Goal: Transaction & Acquisition: Download file/media

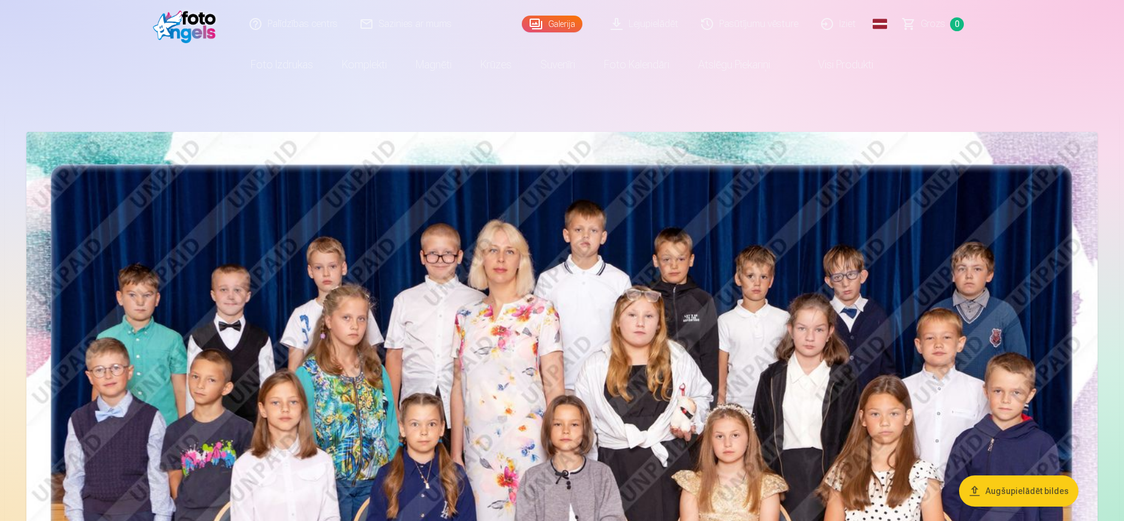
click at [647, 25] on link "Lejupielādēt" at bounding box center [645, 24] width 91 height 48
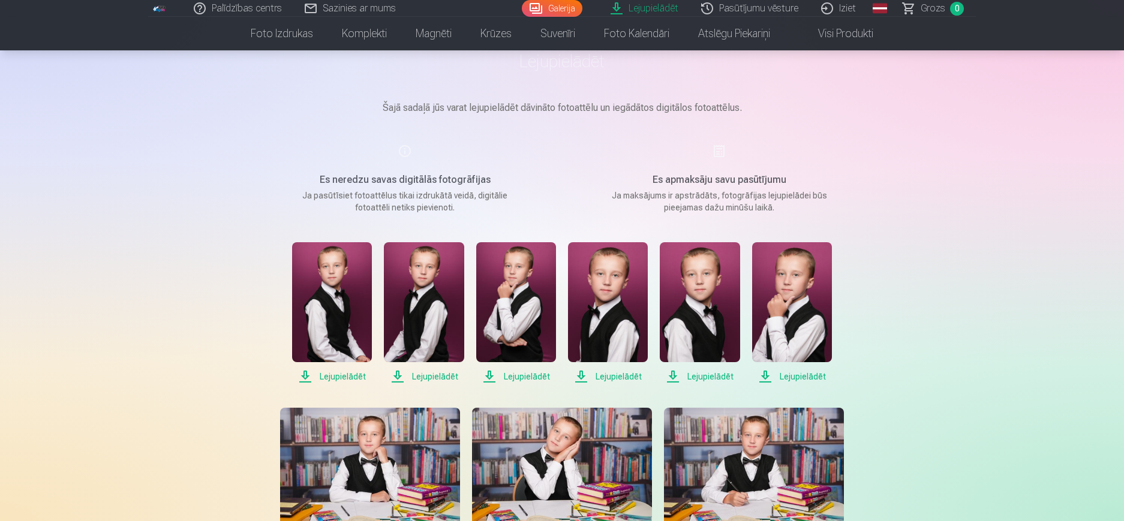
scroll to position [180, 0]
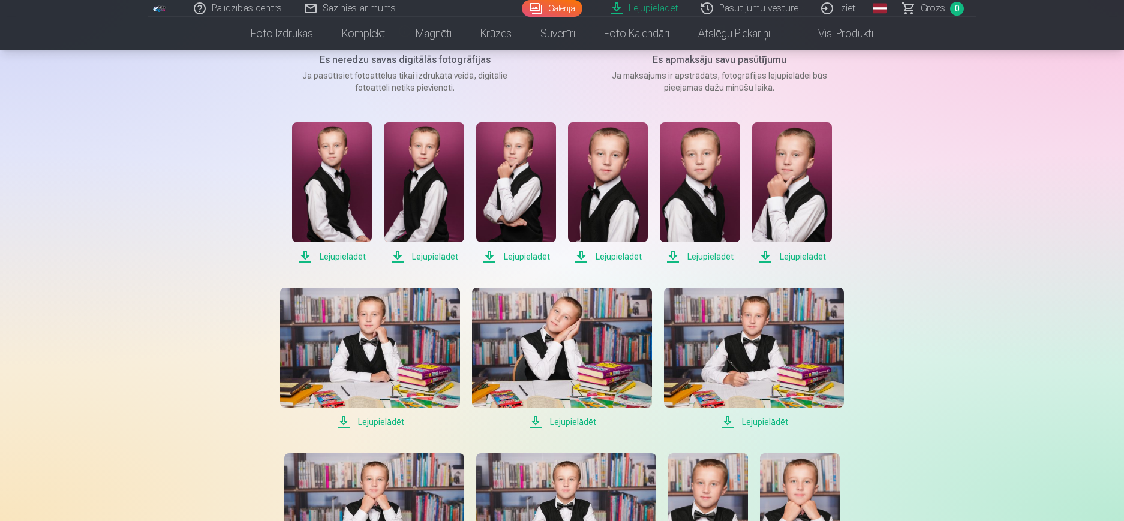
click at [354, 257] on span "Lejupielādēt" at bounding box center [332, 256] width 80 height 14
click at [434, 257] on span "Lejupielādēt" at bounding box center [424, 256] width 80 height 14
click at [516, 256] on span "Lejupielādēt" at bounding box center [516, 256] width 80 height 14
click at [622, 256] on span "Lejupielādēt" at bounding box center [608, 256] width 80 height 14
click at [703, 254] on span "Lejupielādēt" at bounding box center [700, 256] width 80 height 14
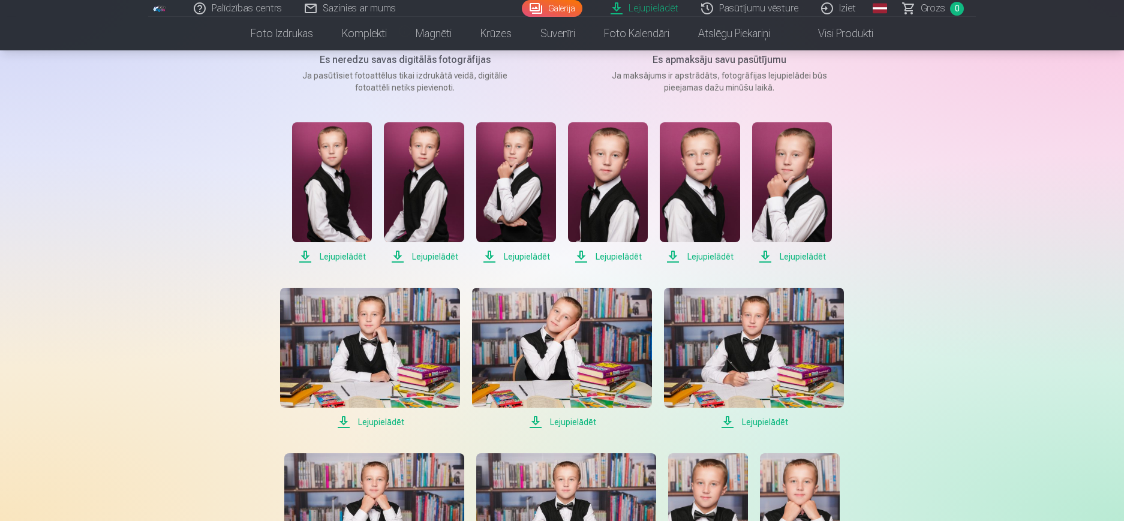
click at [793, 255] on span "Lejupielādēt" at bounding box center [792, 256] width 80 height 14
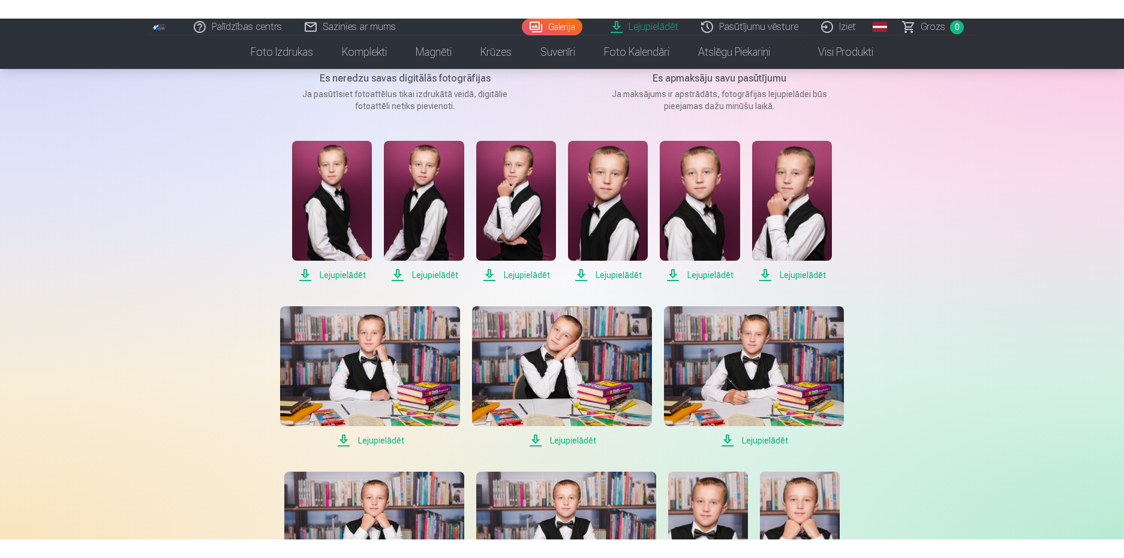
scroll to position [300, 0]
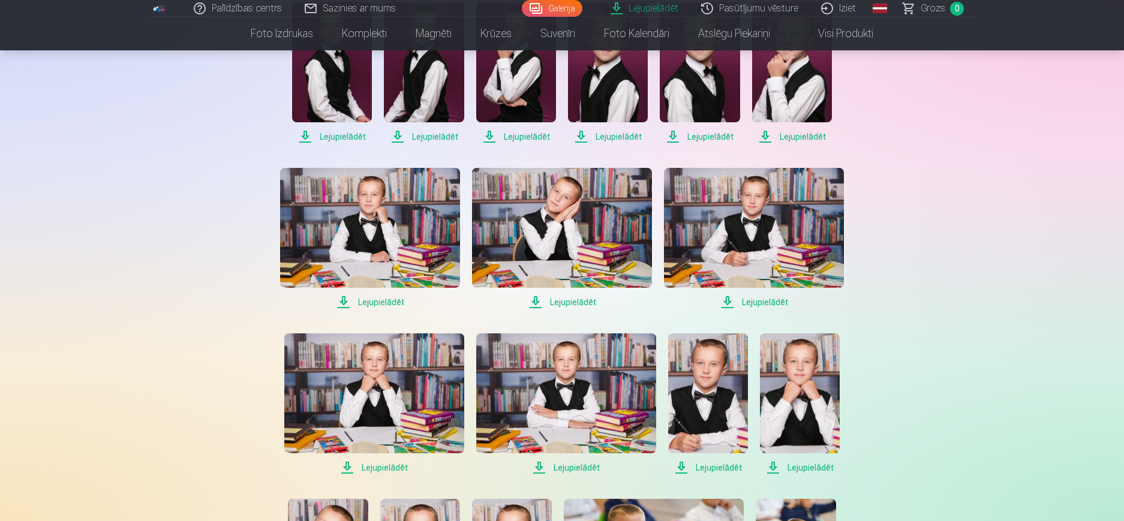
click at [386, 300] on span "Lejupielādēt" at bounding box center [370, 302] width 180 height 14
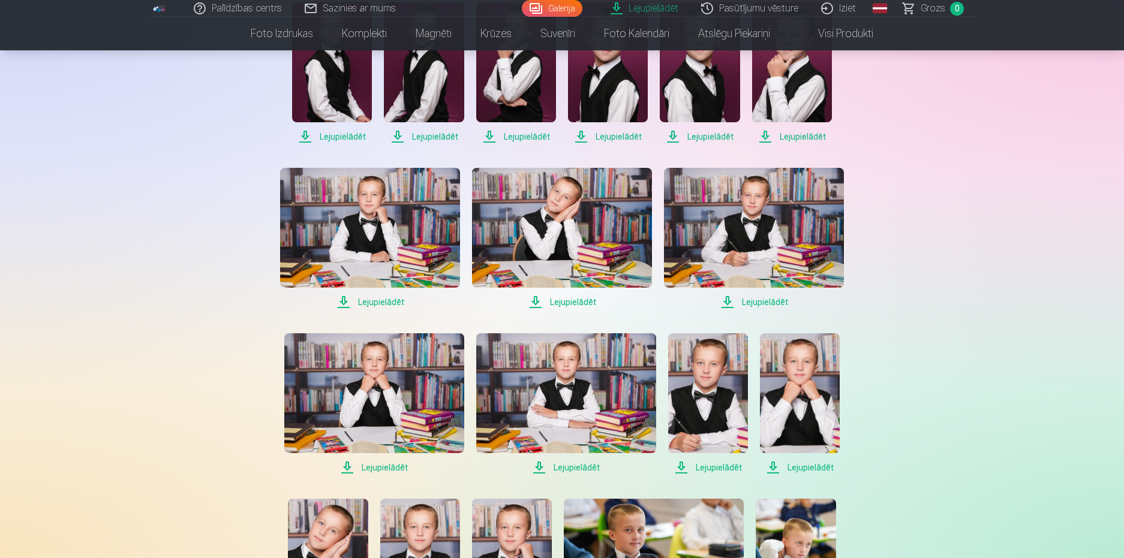
click at [588, 301] on span "Lejupielādēt" at bounding box center [562, 302] width 180 height 14
click at [765, 303] on span "Lejupielādēt" at bounding box center [754, 302] width 180 height 14
click at [768, 302] on span "Lejupielādēt" at bounding box center [754, 302] width 180 height 14
click at [368, 471] on span "Lejupielādēt" at bounding box center [374, 468] width 180 height 14
click at [347, 469] on span "Lejupielādēt" at bounding box center [374, 468] width 180 height 14
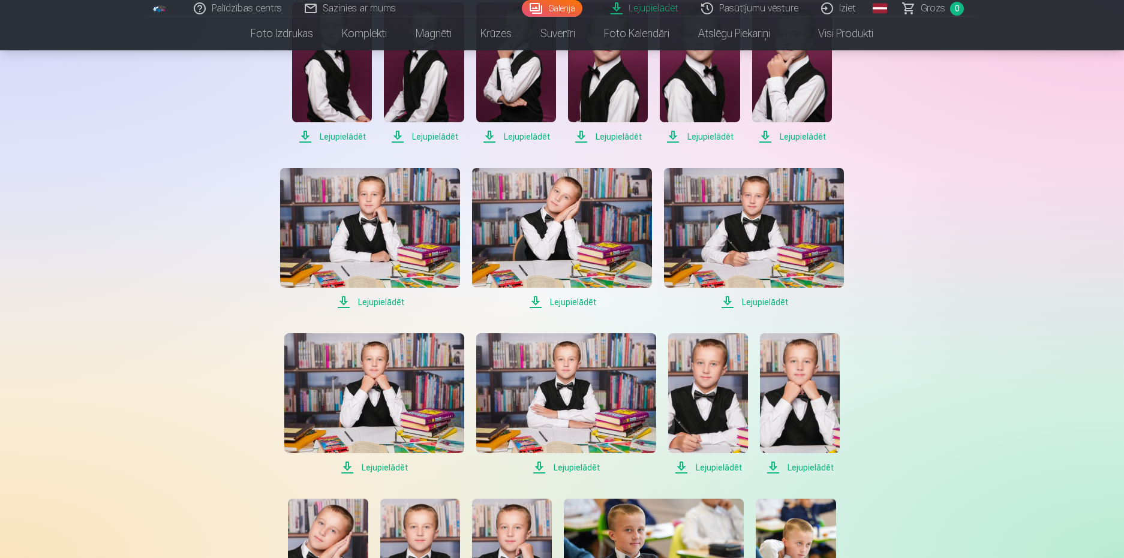
click at [540, 466] on span "Lejupielādēt" at bounding box center [566, 468] width 180 height 14
click at [680, 466] on span "Lejupielādēt" at bounding box center [708, 468] width 80 height 14
click at [776, 463] on span "Lejupielādēt" at bounding box center [800, 468] width 80 height 14
click at [683, 467] on span "Lejupielādēt" at bounding box center [708, 468] width 80 height 14
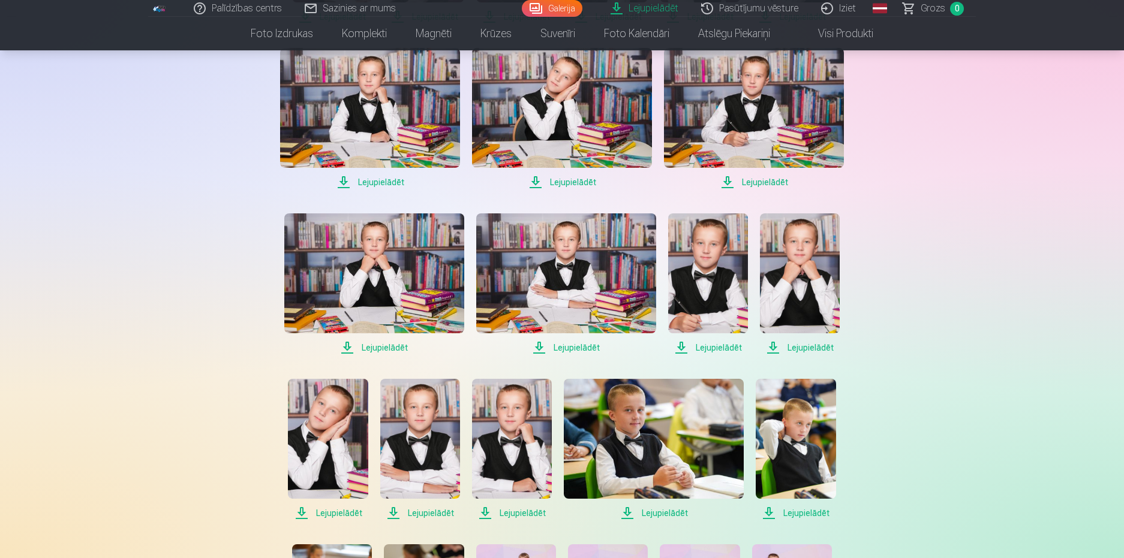
click at [301, 513] on span "Lejupielādēt" at bounding box center [328, 513] width 80 height 14
click at [396, 510] on span "Lejupielādēt" at bounding box center [420, 513] width 80 height 14
click at [484, 514] on span "Lejupielādēt" at bounding box center [512, 513] width 80 height 14
click at [630, 511] on span "Lejupielādēt" at bounding box center [654, 513] width 180 height 14
click at [770, 510] on span "Lejupielādēt" at bounding box center [796, 513] width 80 height 14
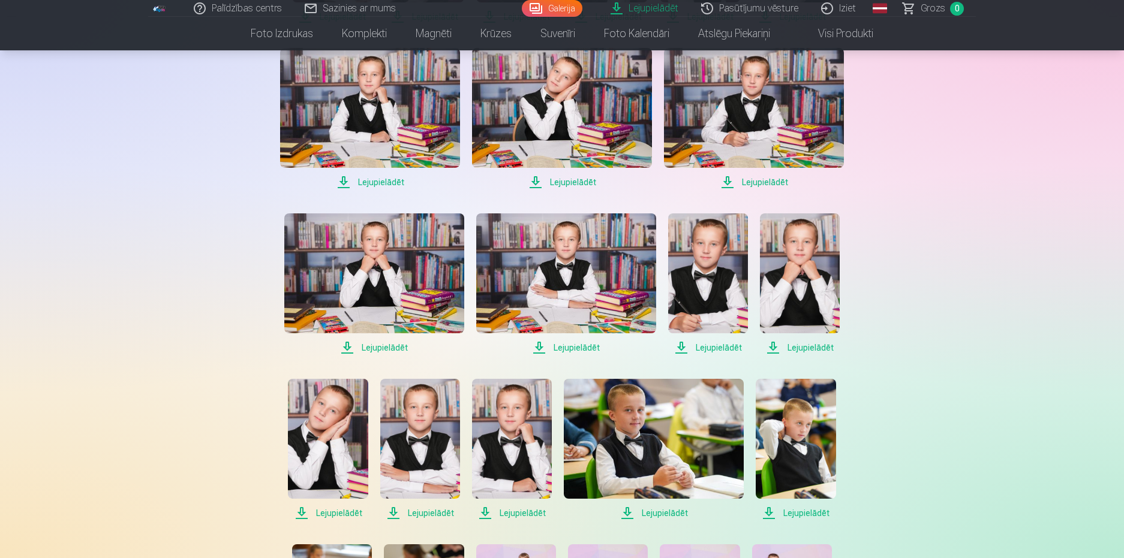
scroll to position [600, 0]
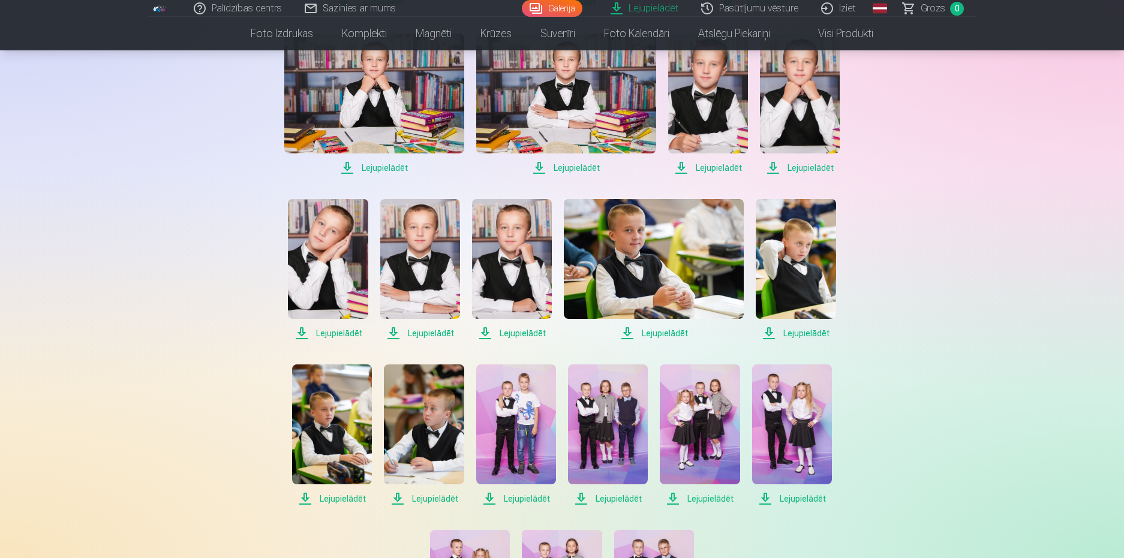
click at [305, 495] on span "Lejupielādēt" at bounding box center [332, 499] width 80 height 14
click at [396, 496] on span "Lejupielādēt" at bounding box center [424, 499] width 80 height 14
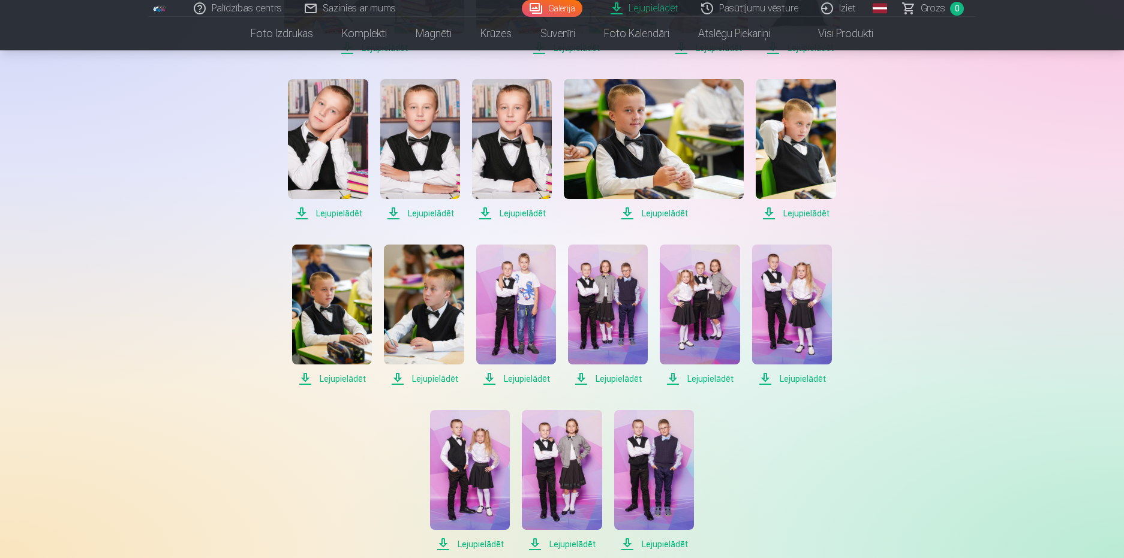
scroll to position [779, 0]
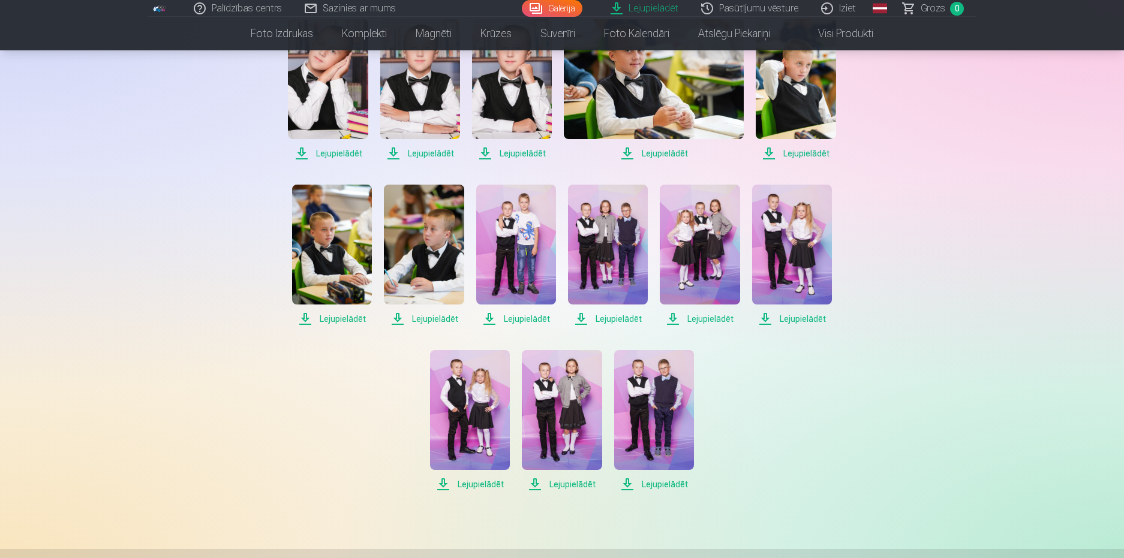
click at [579, 317] on span "Lejupielādēt" at bounding box center [608, 319] width 80 height 14
click at [490, 315] on span "Lejupielādēt" at bounding box center [516, 319] width 80 height 14
click at [673, 317] on span "Lejupielādēt" at bounding box center [700, 319] width 80 height 14
click at [537, 483] on span "Lejupielādēt" at bounding box center [562, 484] width 80 height 14
click at [625, 483] on span "Lejupielādēt" at bounding box center [654, 484] width 80 height 14
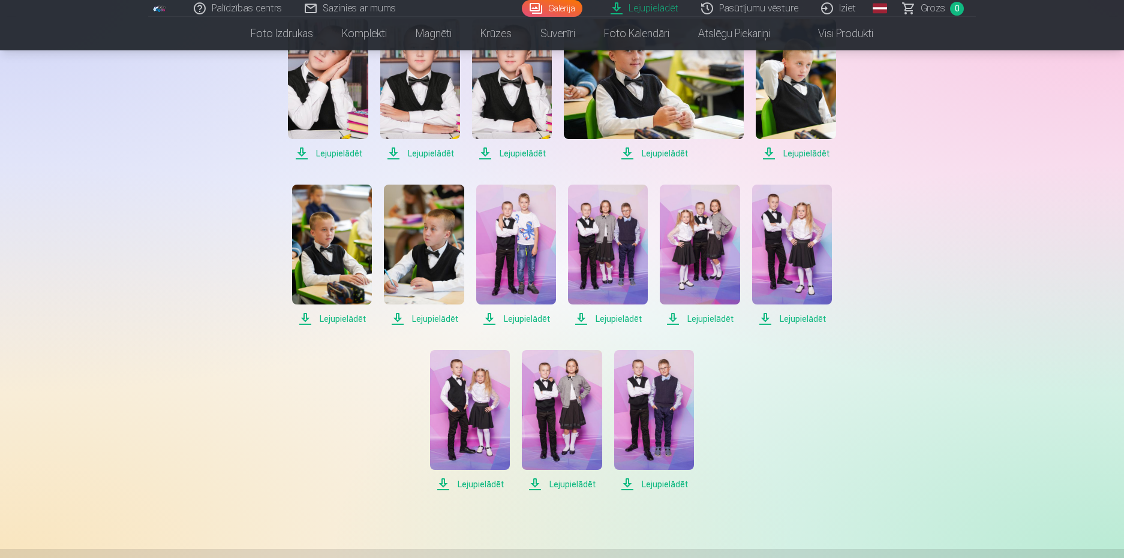
click at [762, 318] on span "Lejupielādēt" at bounding box center [792, 319] width 80 height 14
click at [672, 317] on span "Lejupielādēt" at bounding box center [700, 319] width 80 height 14
click at [443, 483] on span "Lejupielādēt" at bounding box center [470, 484] width 80 height 14
